Goal: Task Accomplishment & Management: Use online tool/utility

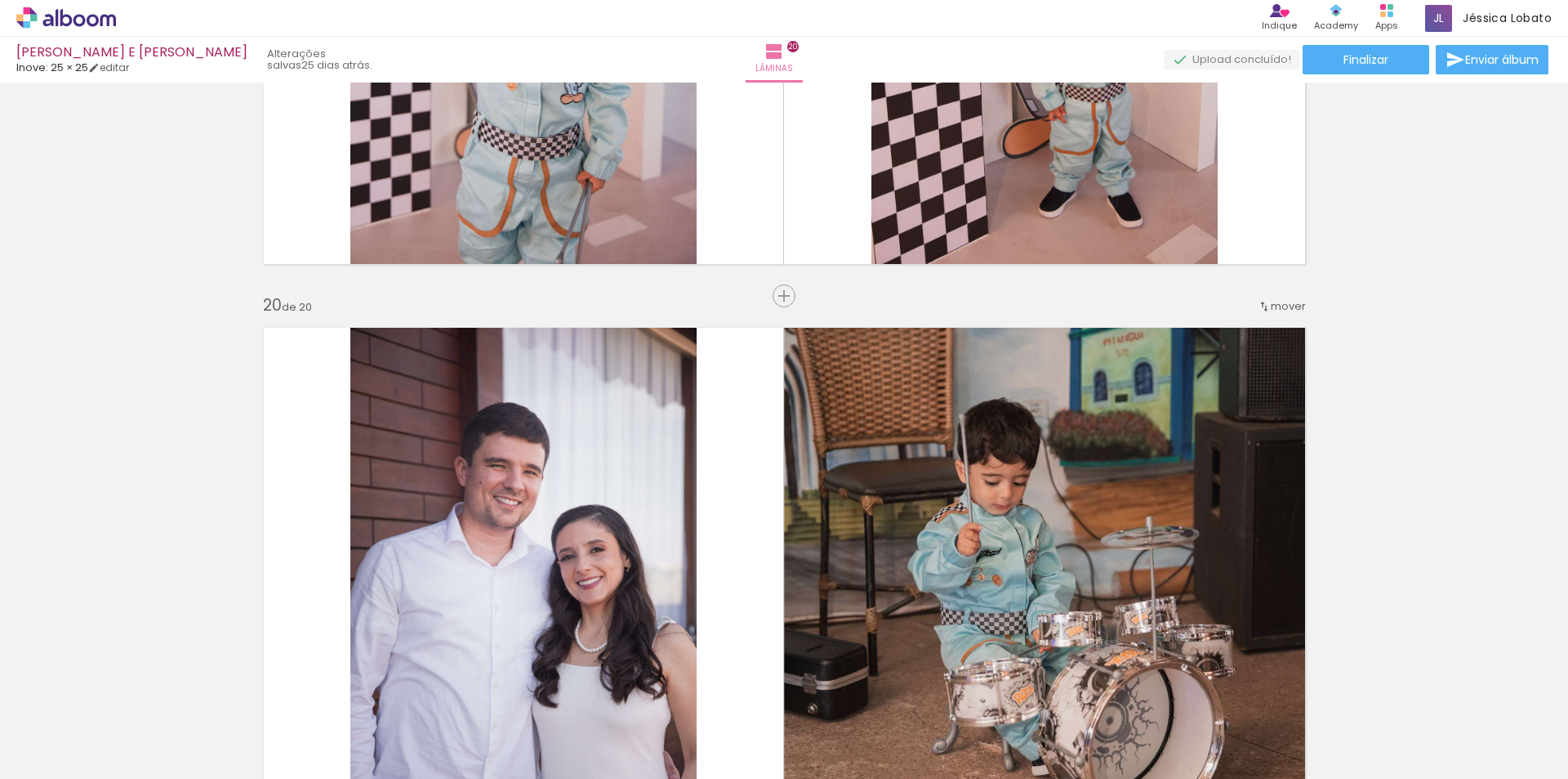
scroll to position [11195, 0]
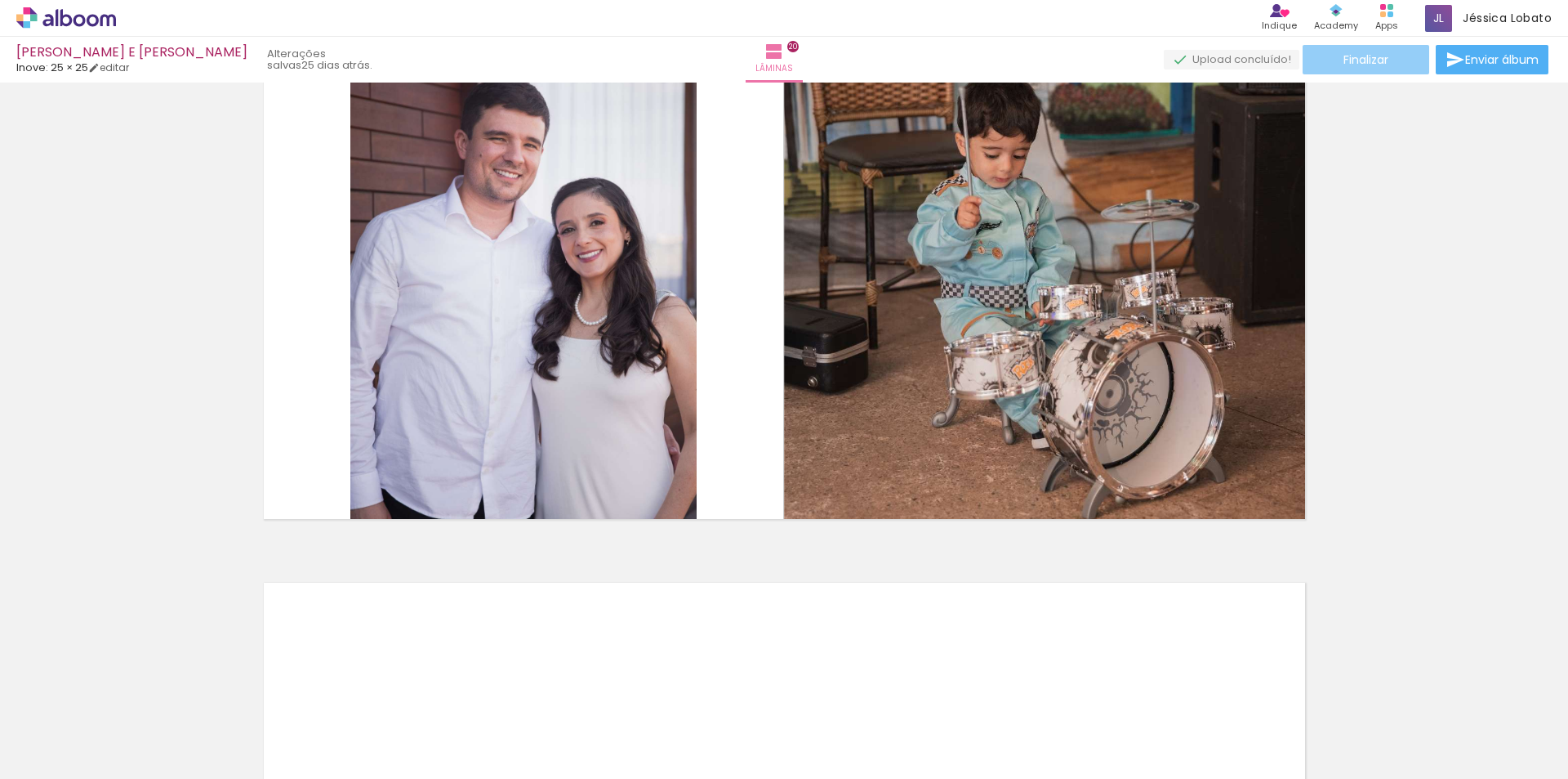
click at [1375, 50] on paper-button "Finalizar" at bounding box center [1366, 59] width 126 height 29
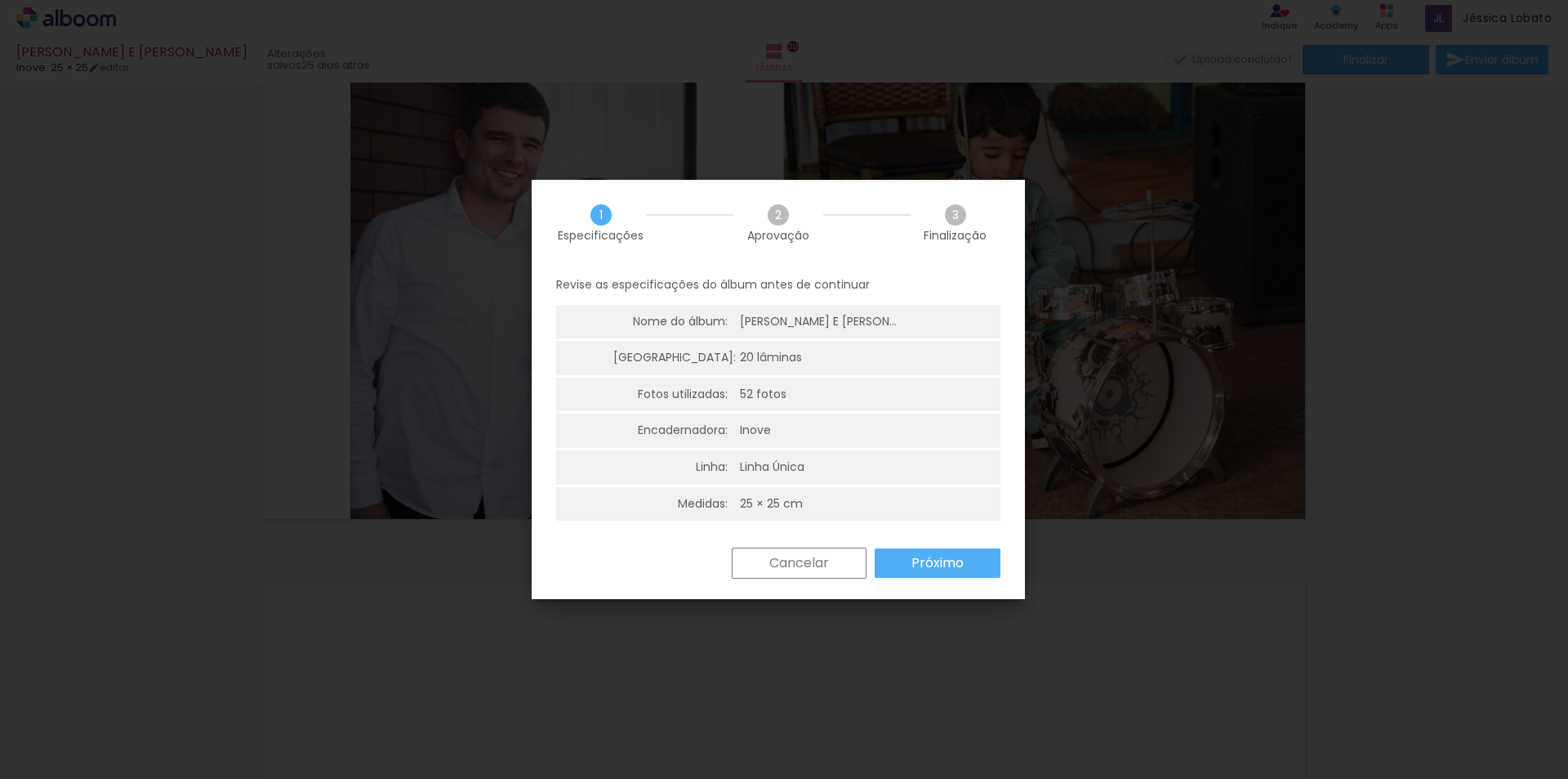
click at [952, 574] on paper-button "Próximo" at bounding box center [937, 562] width 125 height 29
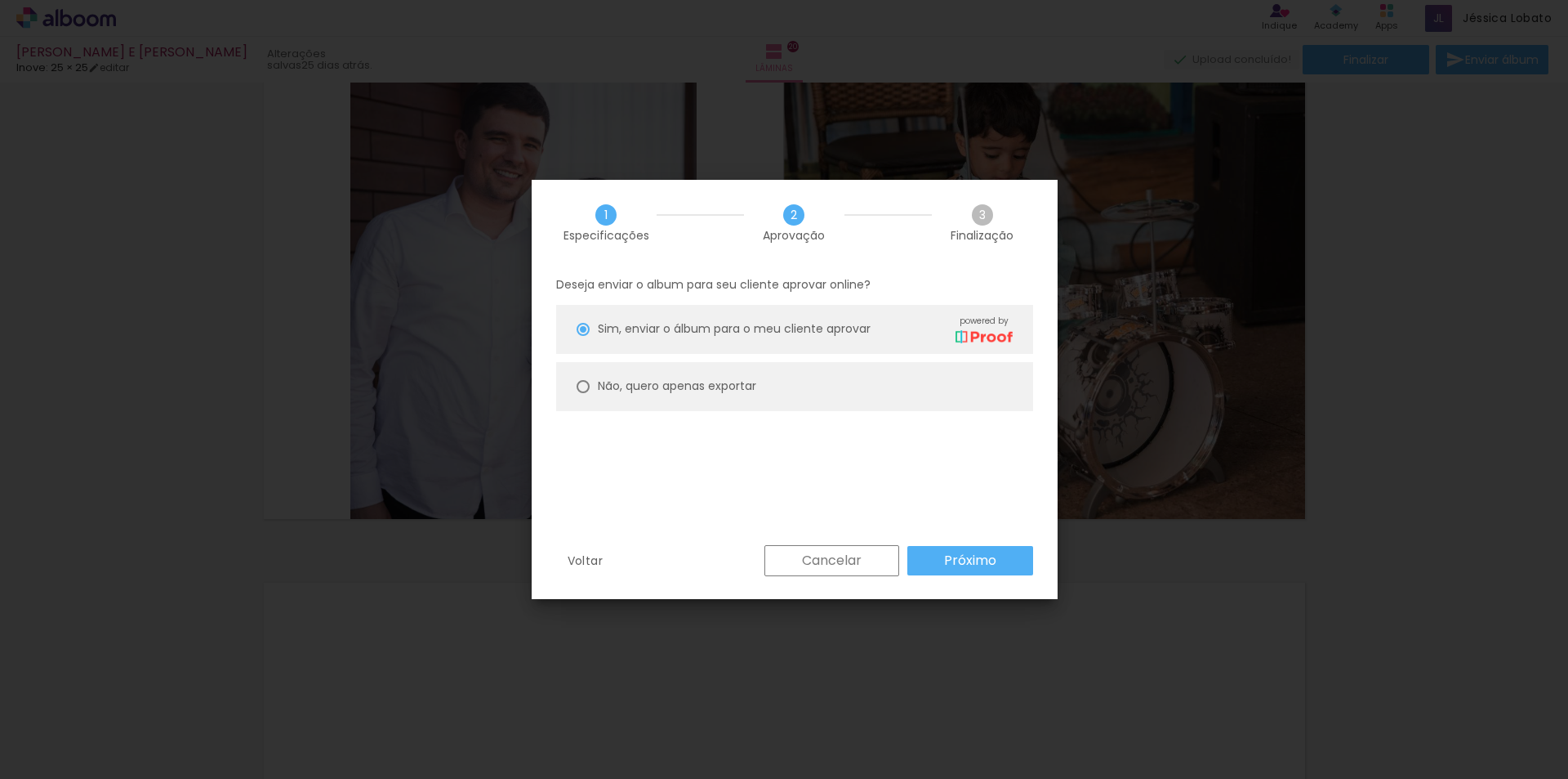
click at [0, 0] on slot "Não, quero apenas exportar" at bounding box center [0, 0] width 0 height 0
type paper-radio-button "on"
click at [1003, 556] on paper-button "Próximo" at bounding box center [970, 560] width 125 height 29
type input "Alta, 300 DPI"
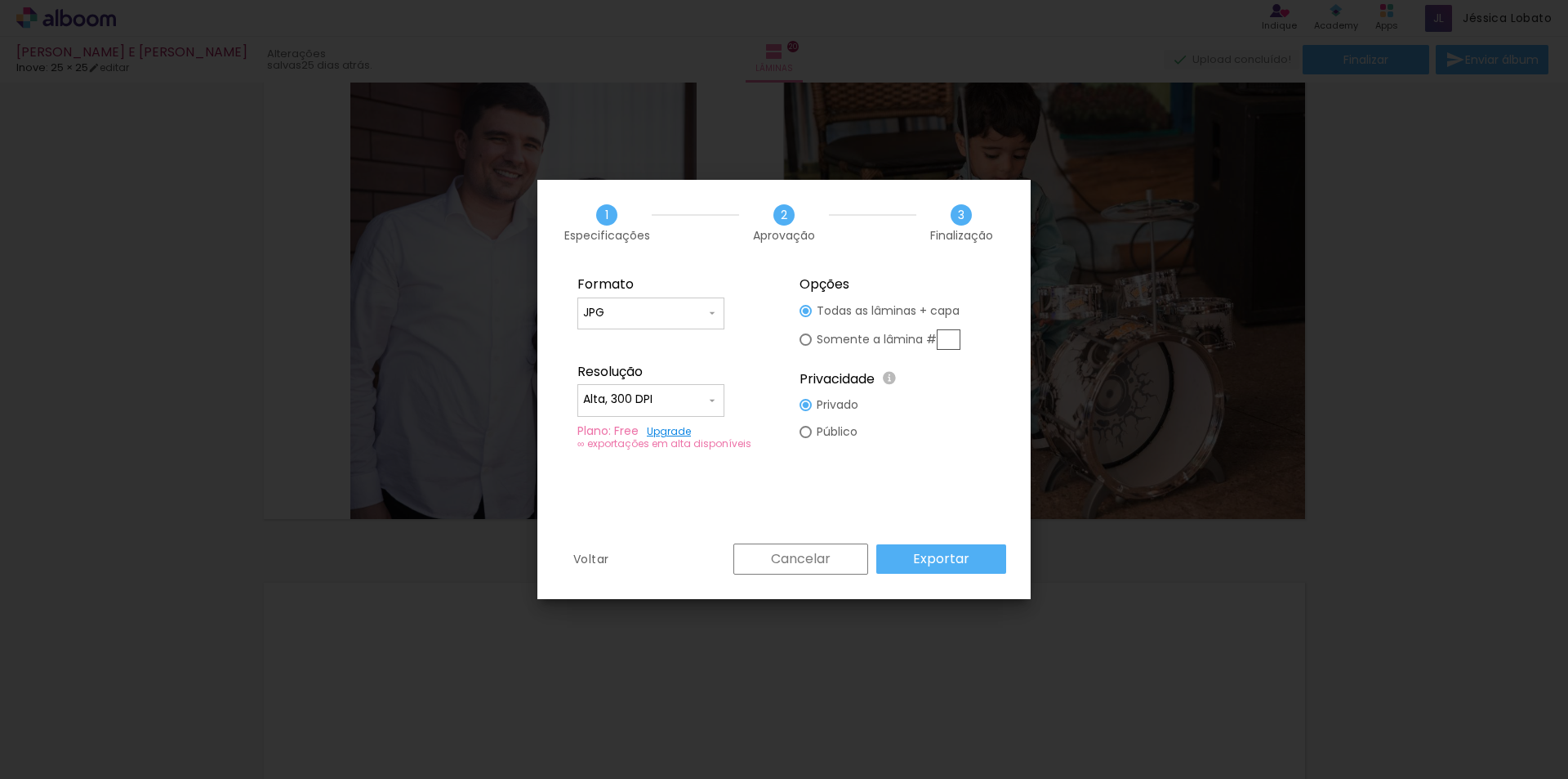
click at [0, 0] on paper-button "Exportar" at bounding box center [0, 0] width 0 height 0
